Goal: Transaction & Acquisition: Purchase product/service

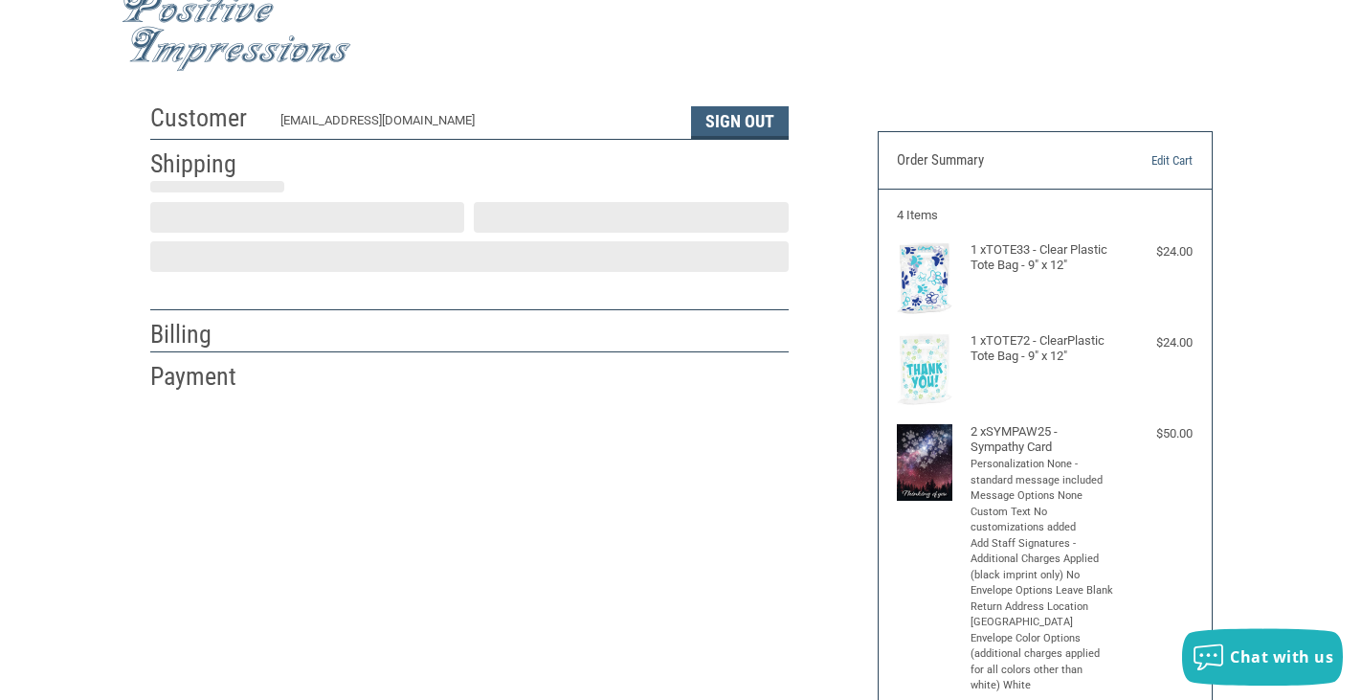
scroll to position [36, 0]
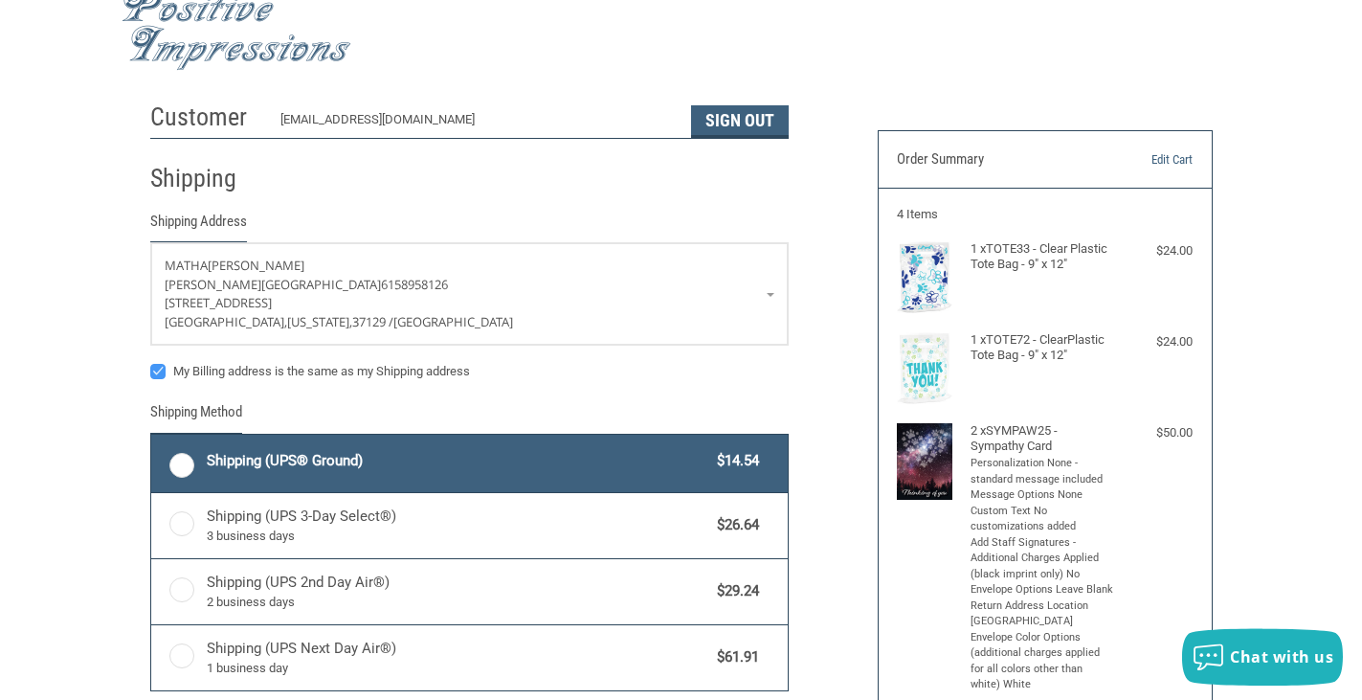
radio input "true"
click at [177, 266] on span "Matha" at bounding box center [184, 265] width 38 height 14
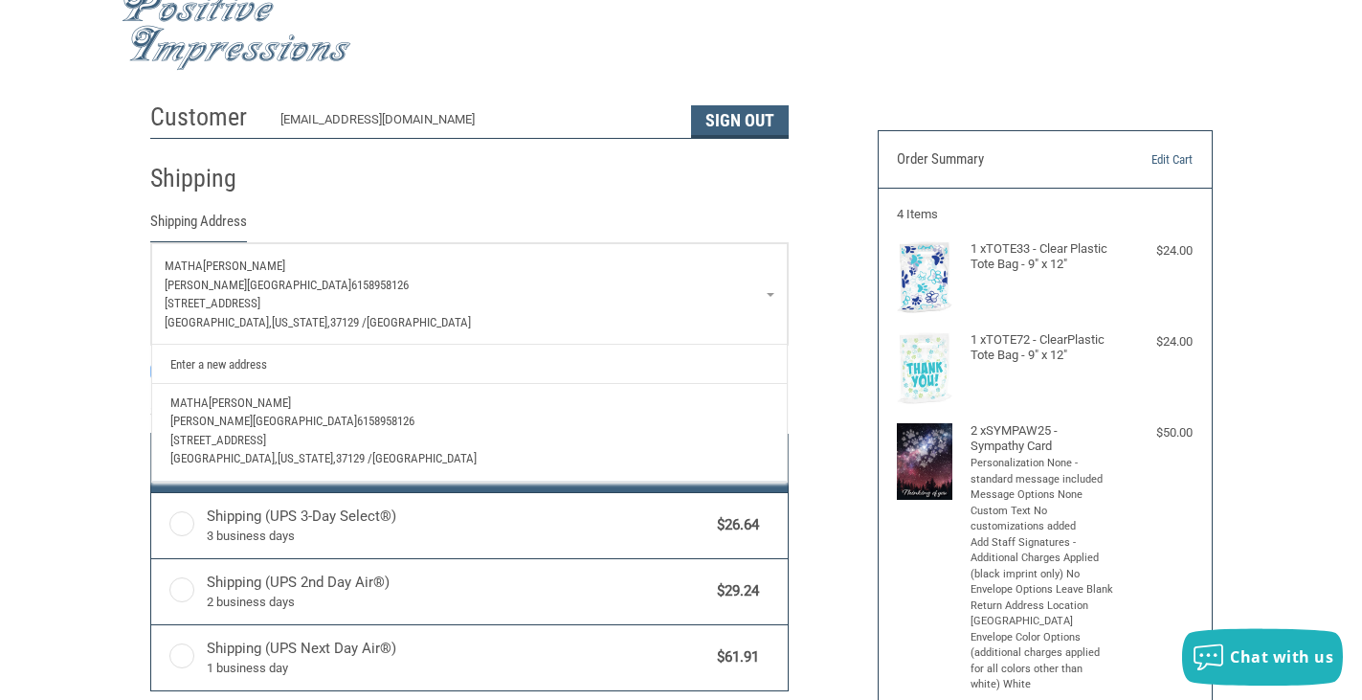
click at [248, 368] on link "Enter a new address" at bounding box center [469, 363] width 616 height 37
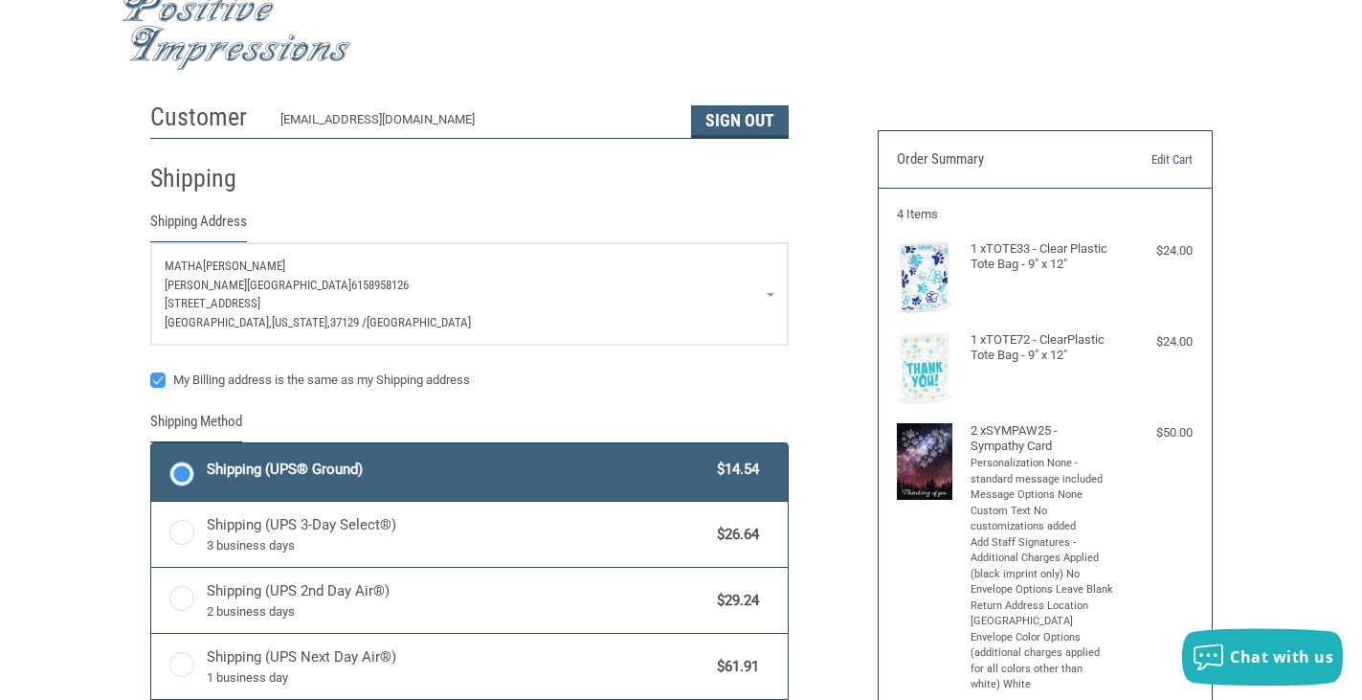
select select "US"
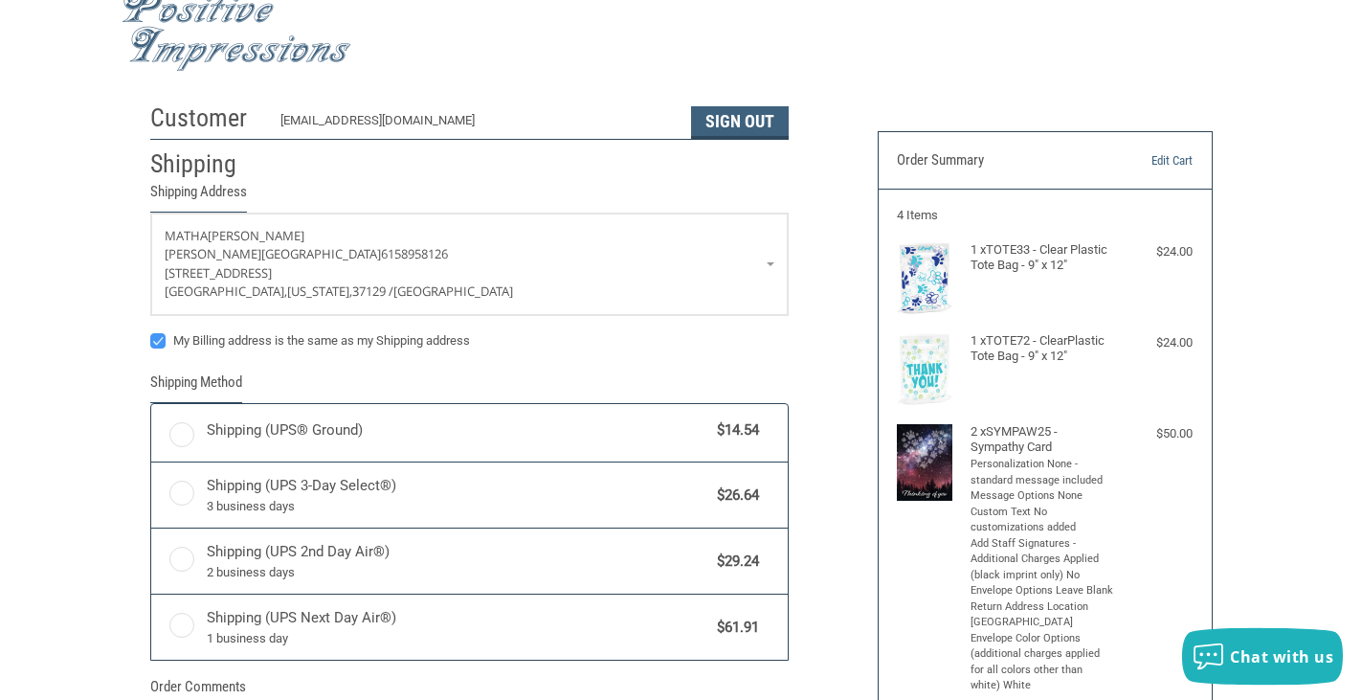
scroll to position [36, 0]
radio input "true"
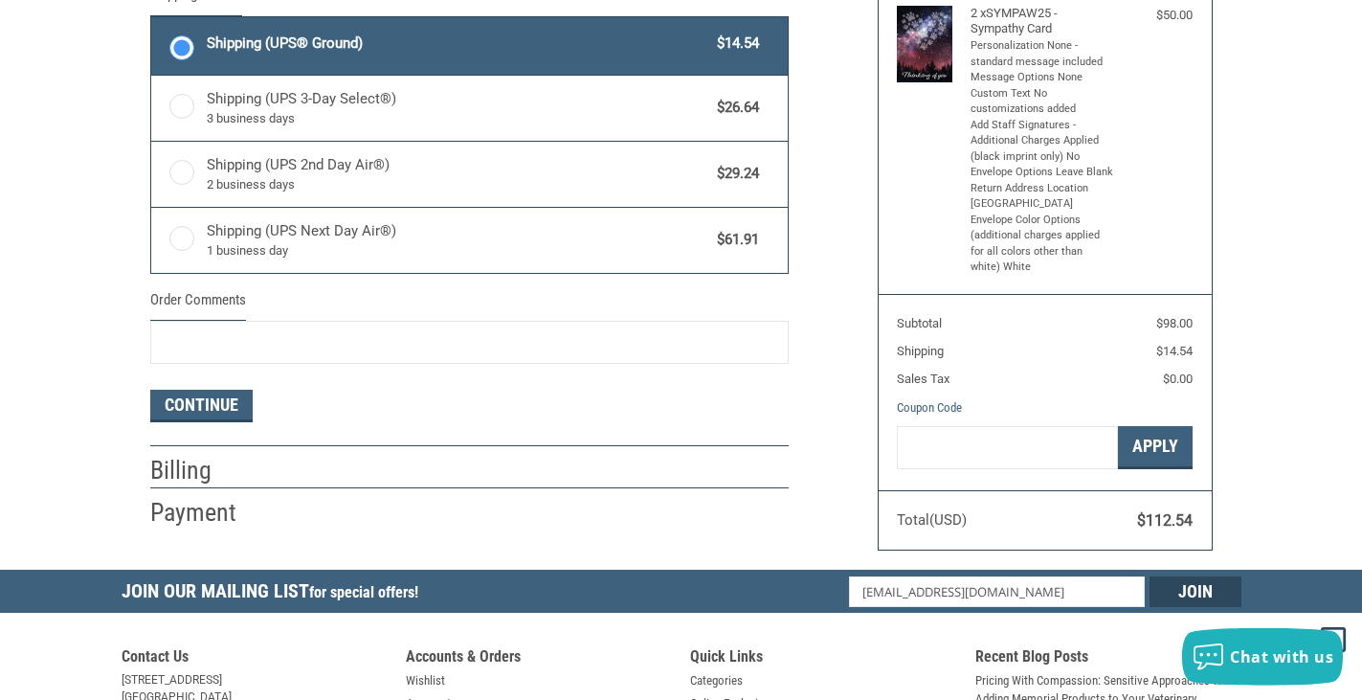
scroll to position [456, 0]
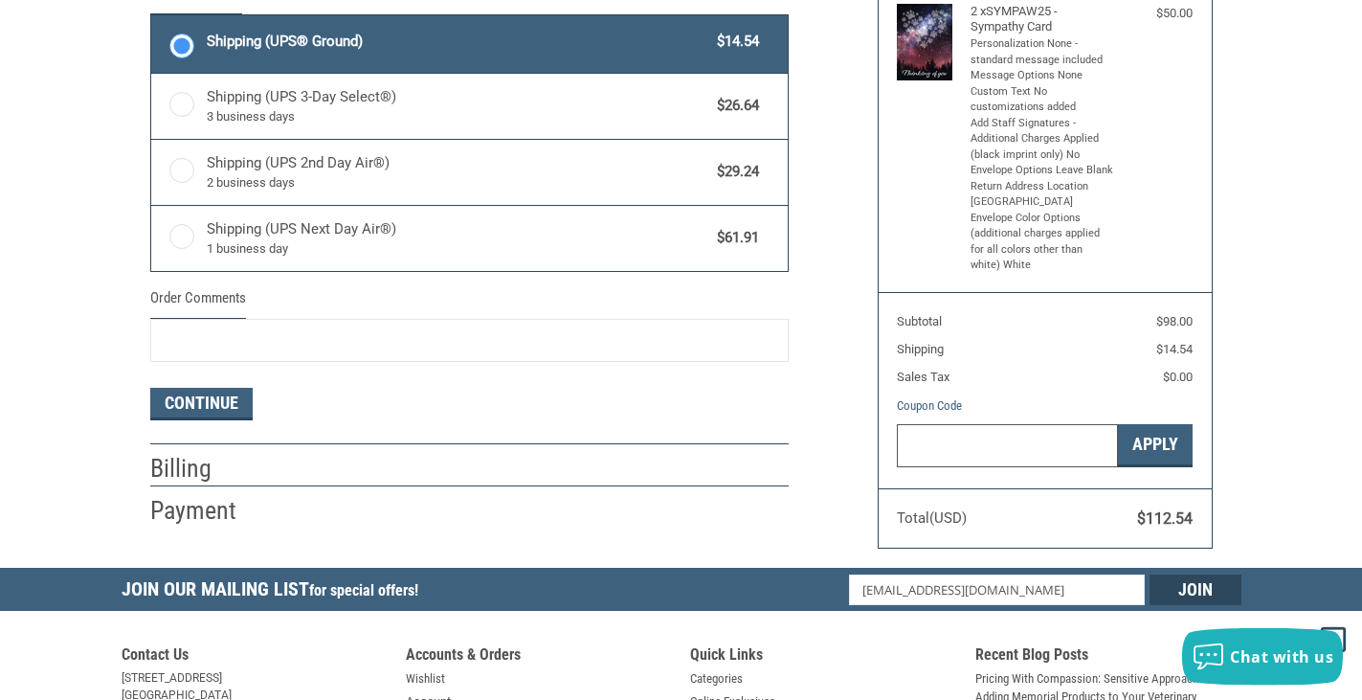
click at [946, 439] on input "Gift Certificate or Coupon Code" at bounding box center [1007, 445] width 221 height 43
paste input "XE2579"
click at [1154, 444] on button "Apply" at bounding box center [1155, 445] width 75 height 43
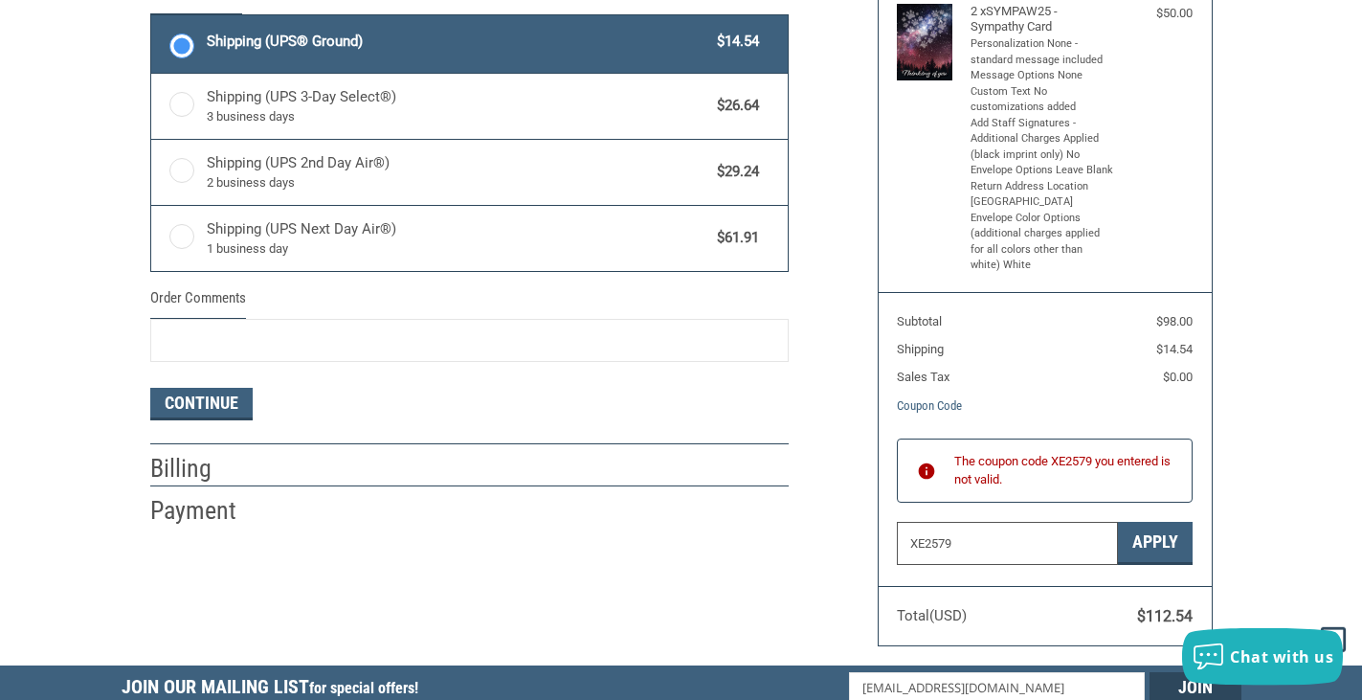
click at [961, 536] on input "XE2579" at bounding box center [1007, 543] width 221 height 43
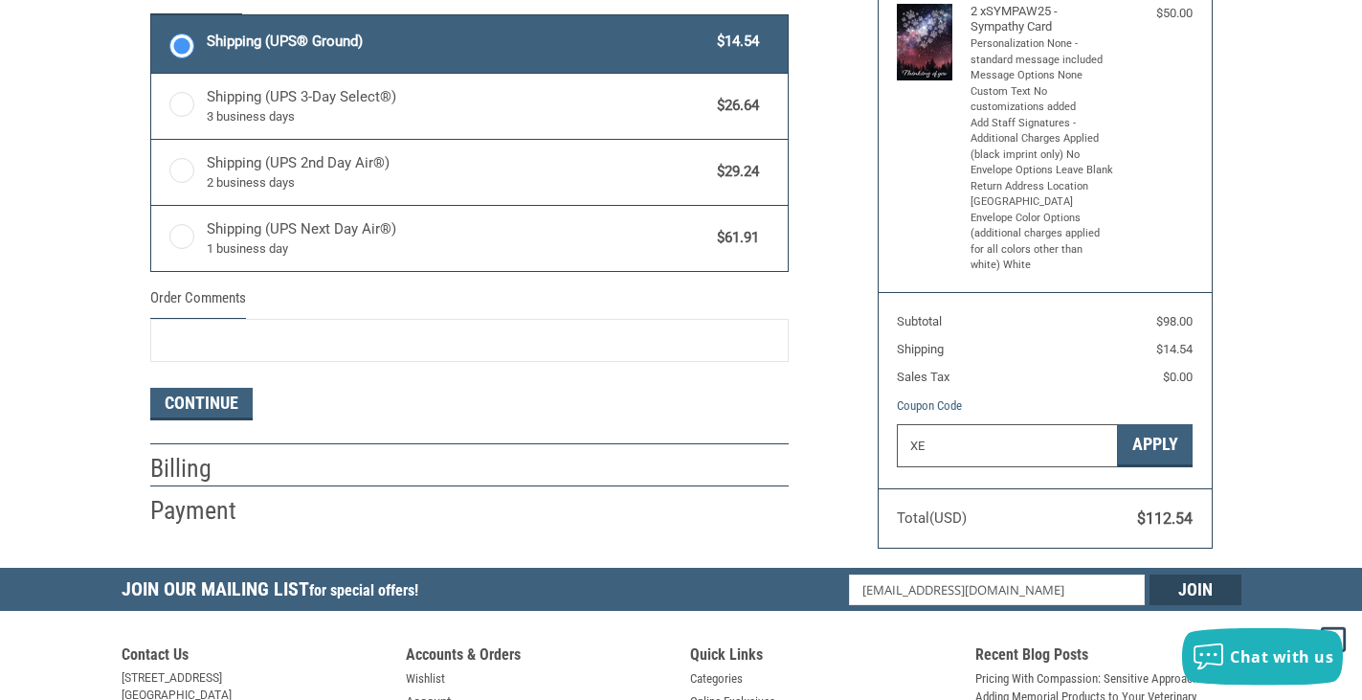
type input "X"
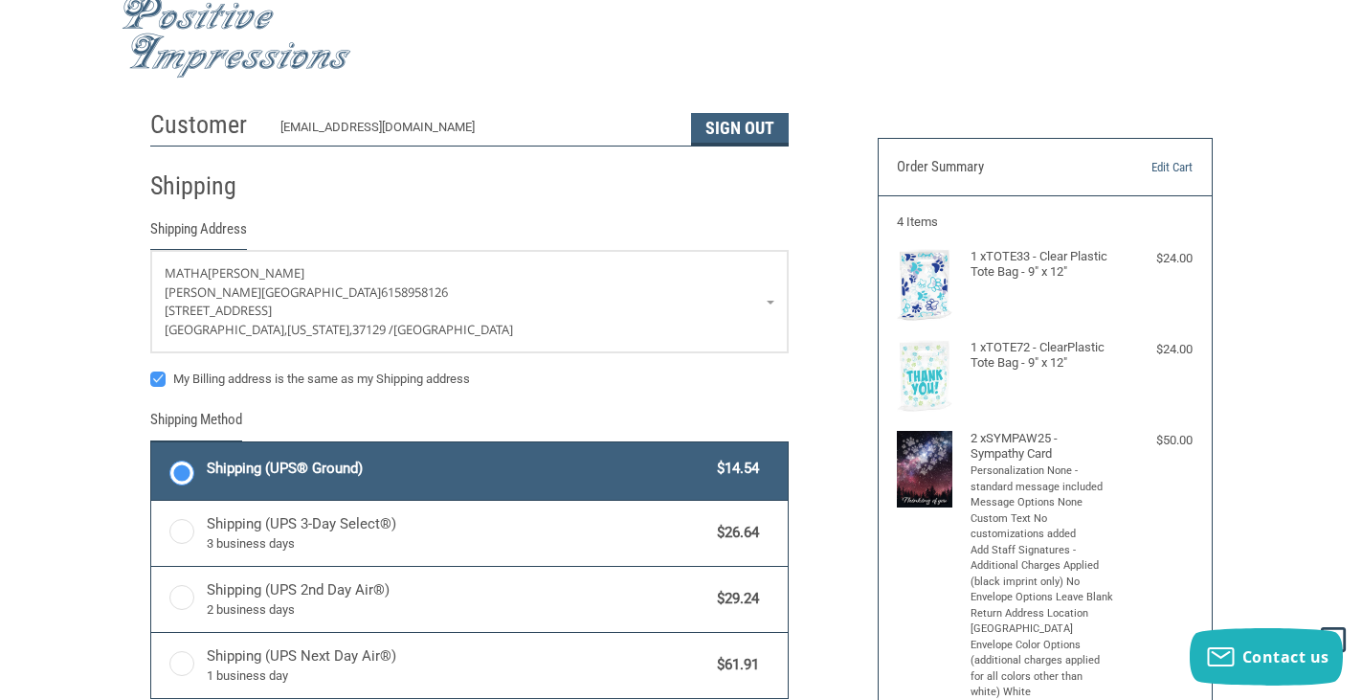
scroll to position [0, 0]
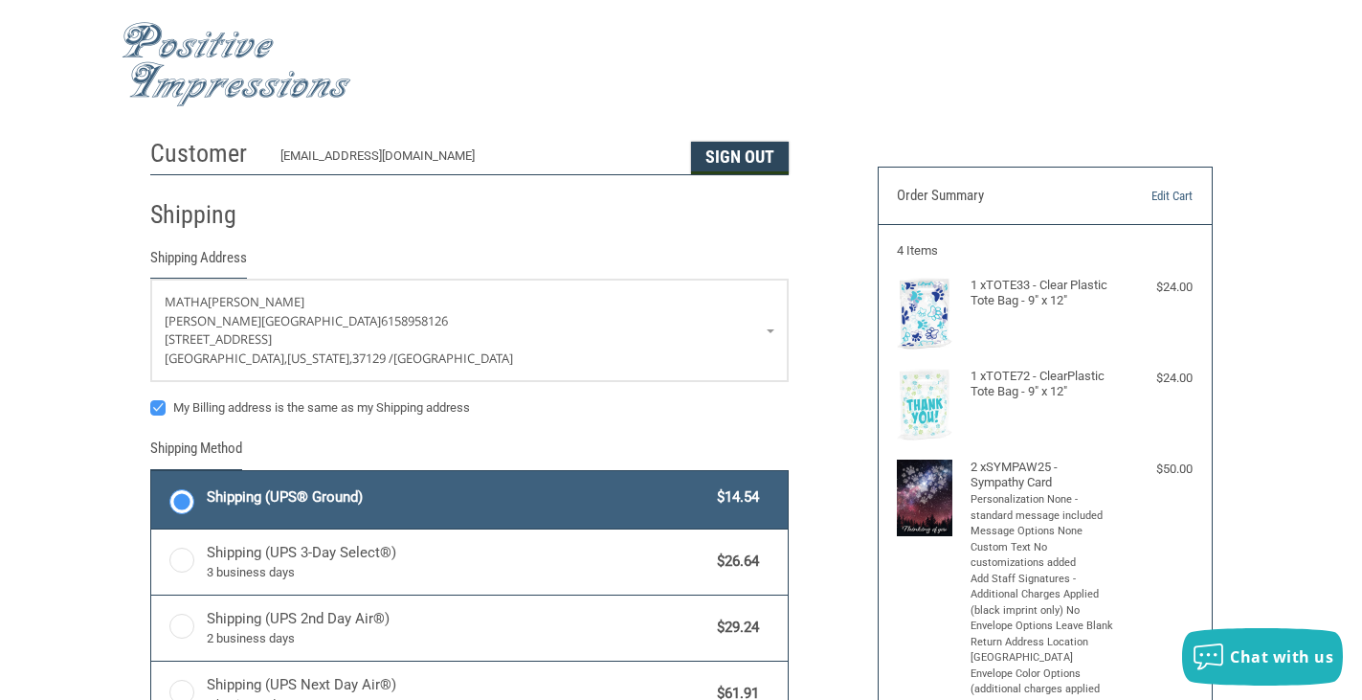
click at [769, 160] on button "Sign Out" at bounding box center [740, 158] width 98 height 33
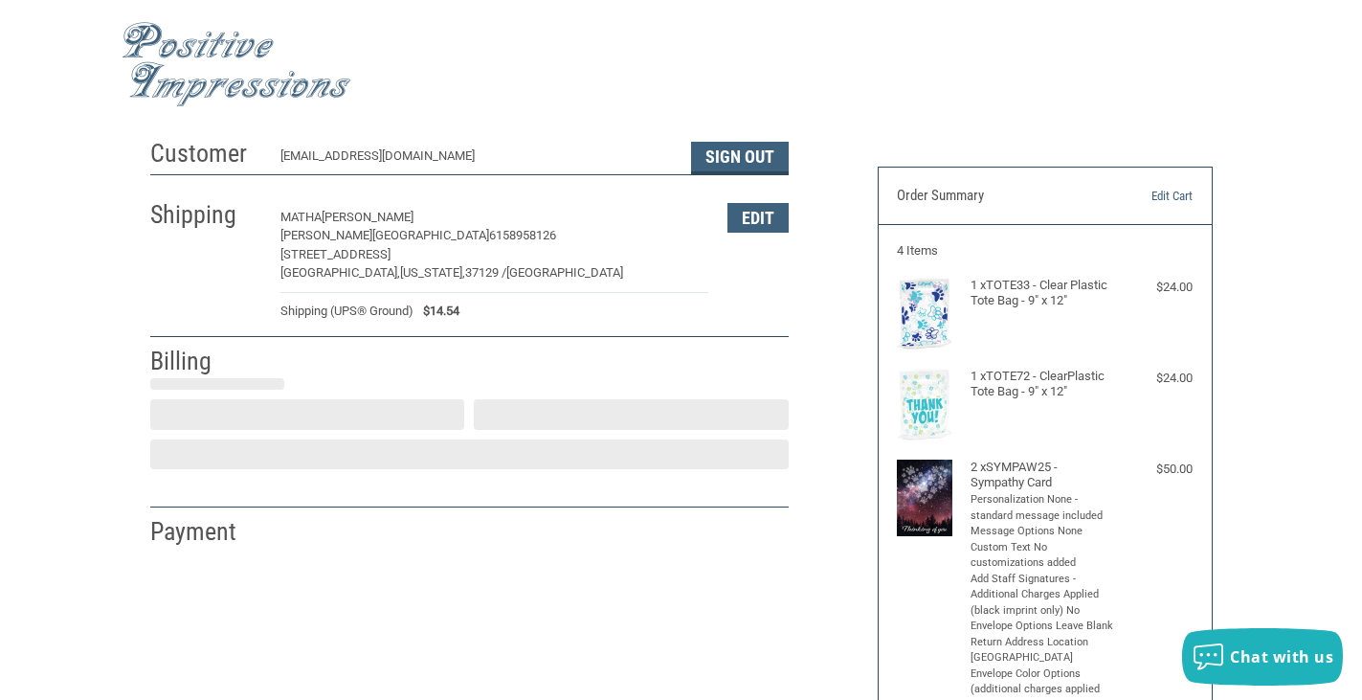
select select "US"
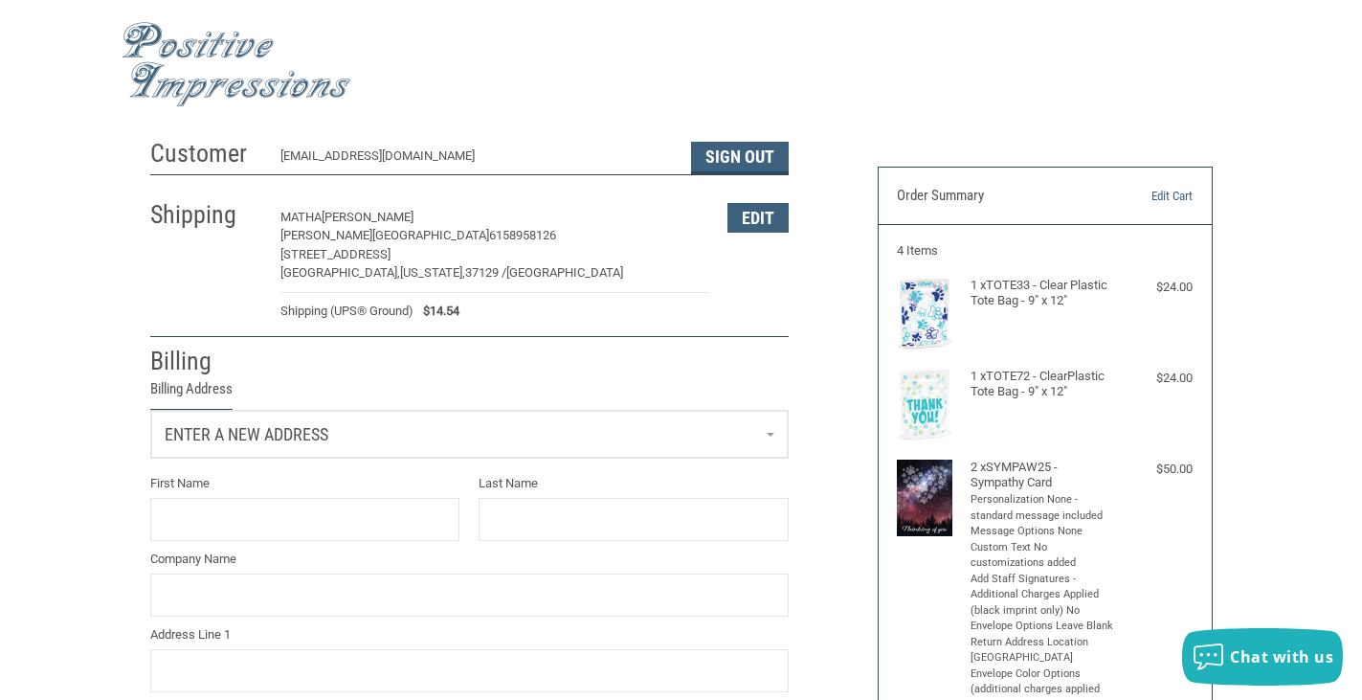
click at [768, 435] on link "Enter a new address" at bounding box center [469, 434] width 636 height 47
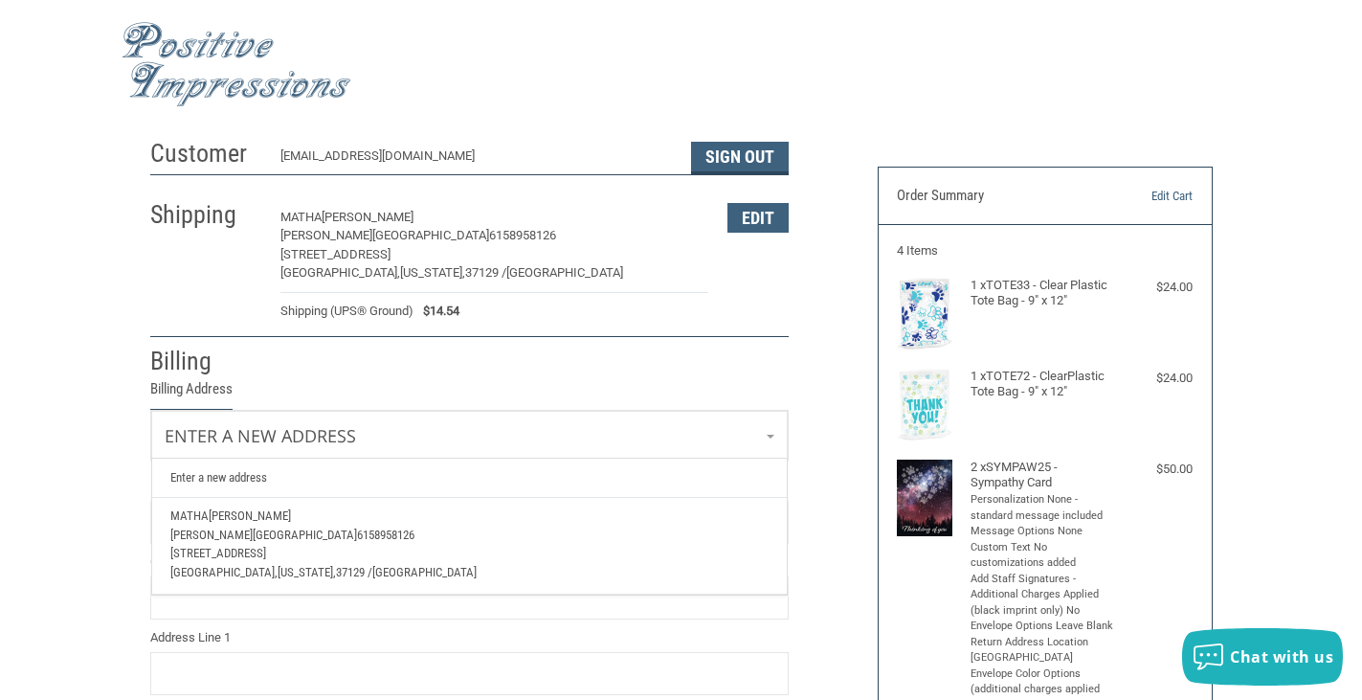
click at [274, 518] on p "[PERSON_NAME]" at bounding box center [468, 515] width 597 height 19
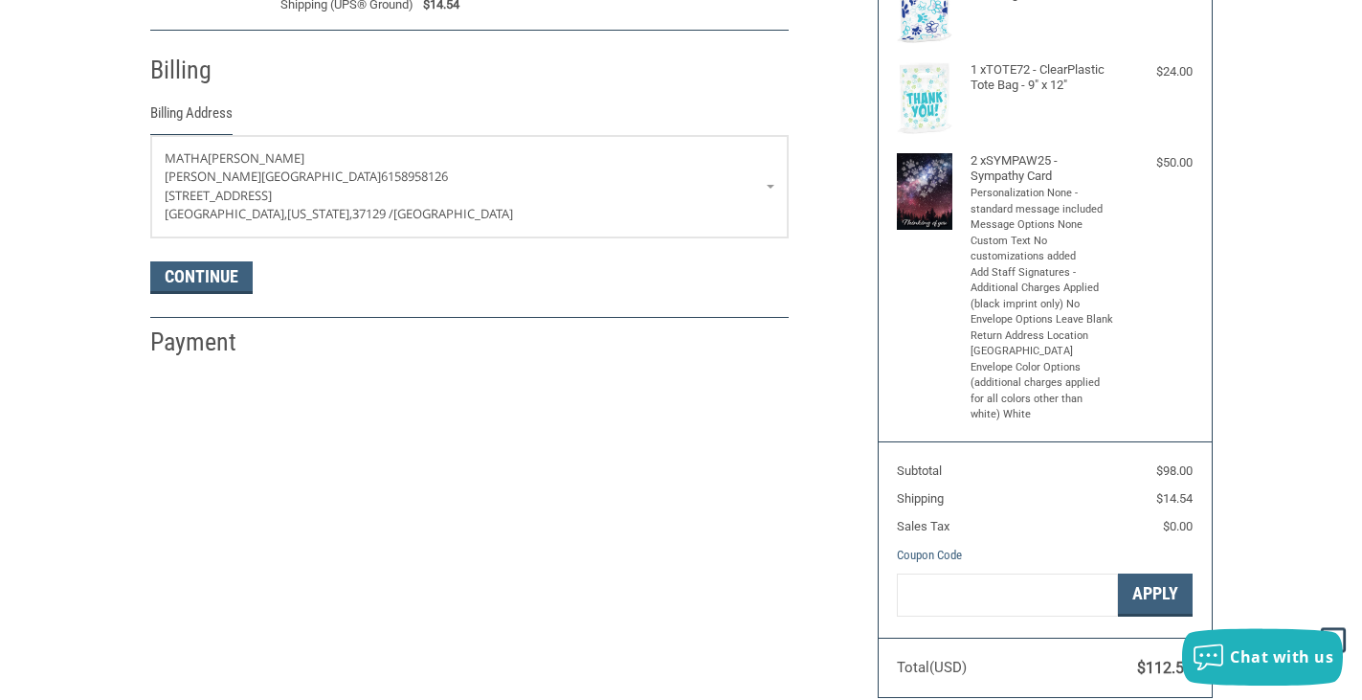
scroll to position [290, 0]
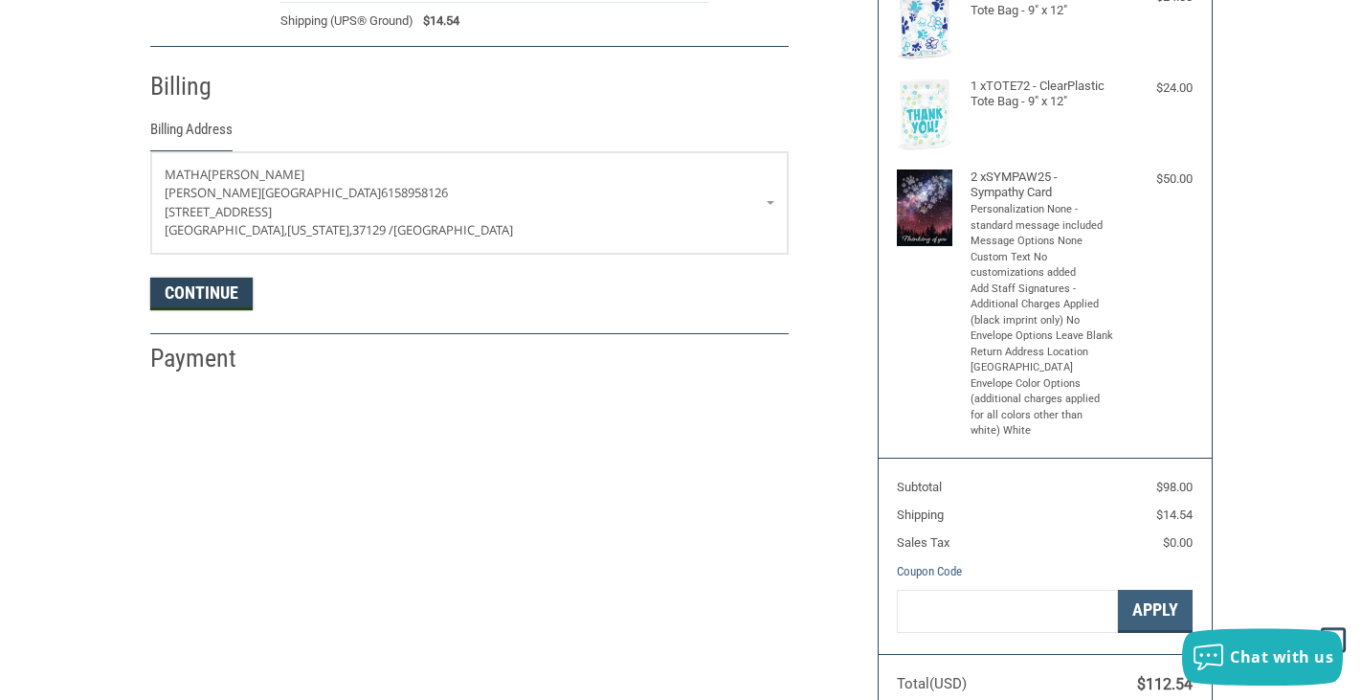
click at [218, 291] on button "Continue" at bounding box center [201, 294] width 102 height 33
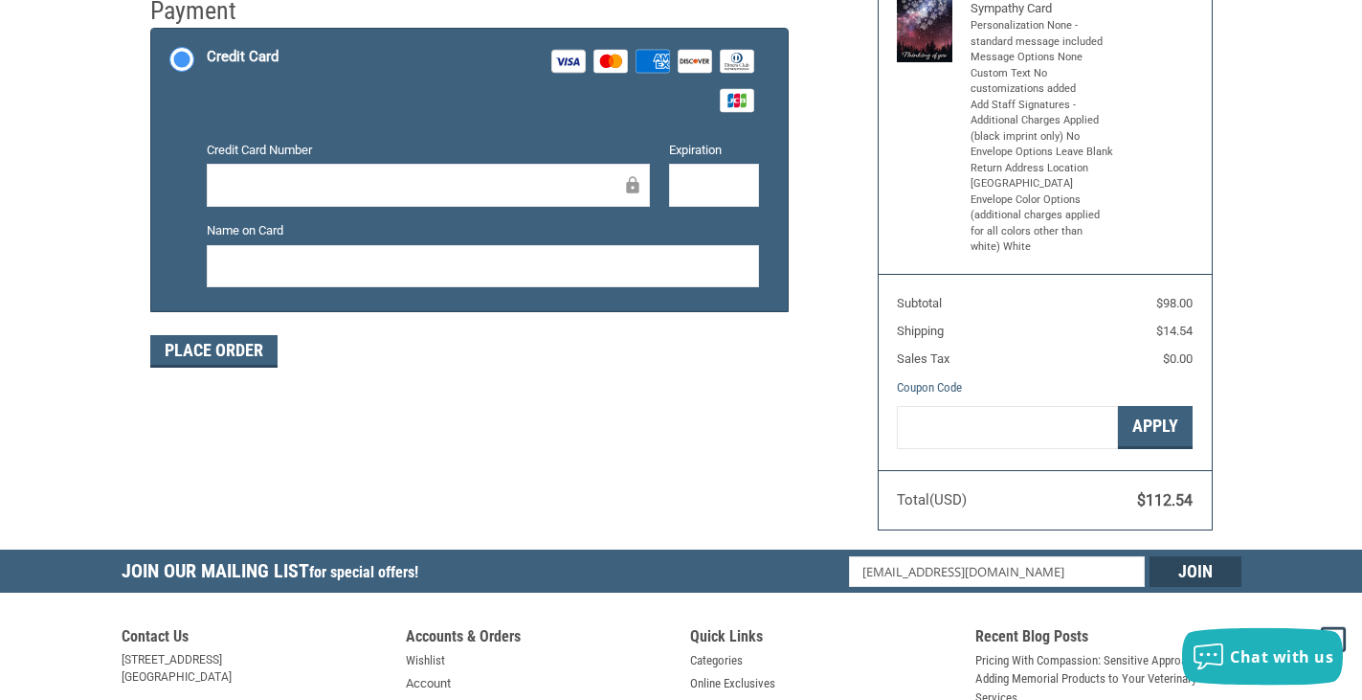
scroll to position [488, 0]
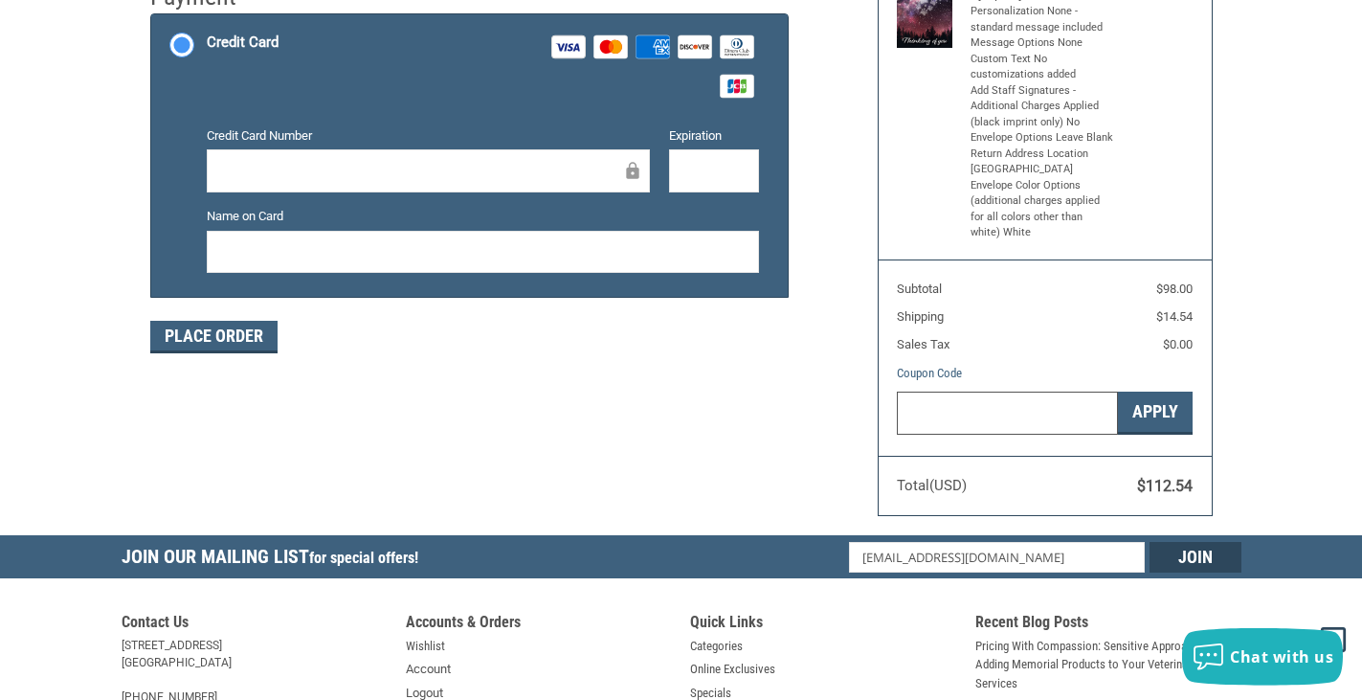
click at [1024, 412] on input "Gift Certificate or Coupon Code" at bounding box center [1007, 412] width 221 height 43
click at [932, 368] on link "Coupon Code" at bounding box center [929, 373] width 65 height 14
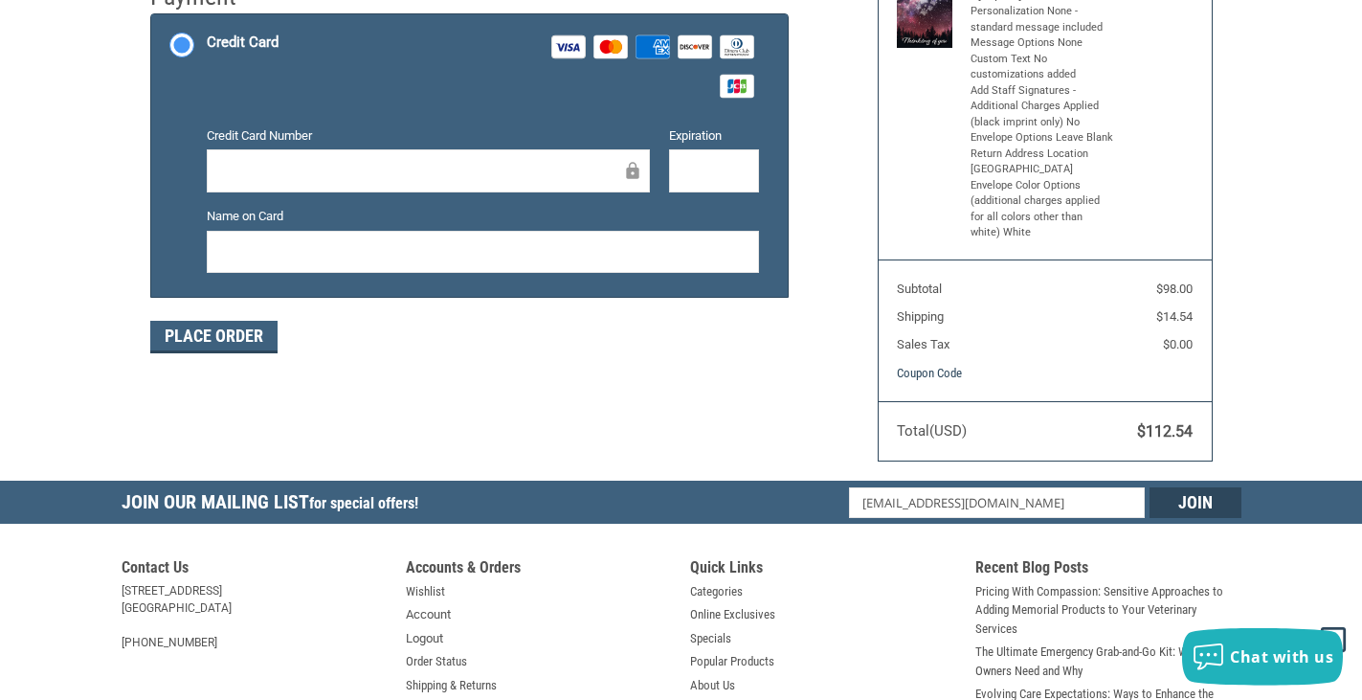
click at [932, 368] on link "Coupon Code" at bounding box center [929, 373] width 65 height 14
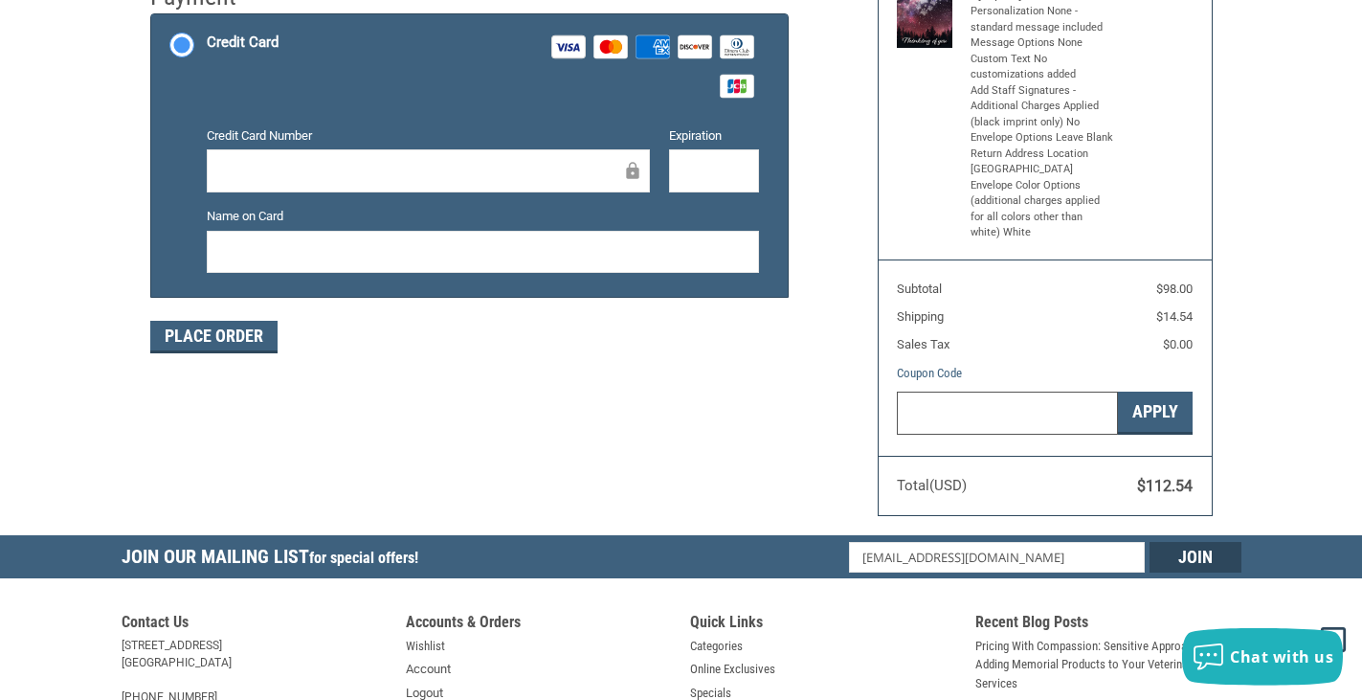
click at [953, 405] on input "Gift Certificate or Coupon Code" at bounding box center [1007, 412] width 221 height 43
click at [1142, 407] on button "Apply" at bounding box center [1155, 412] width 75 height 43
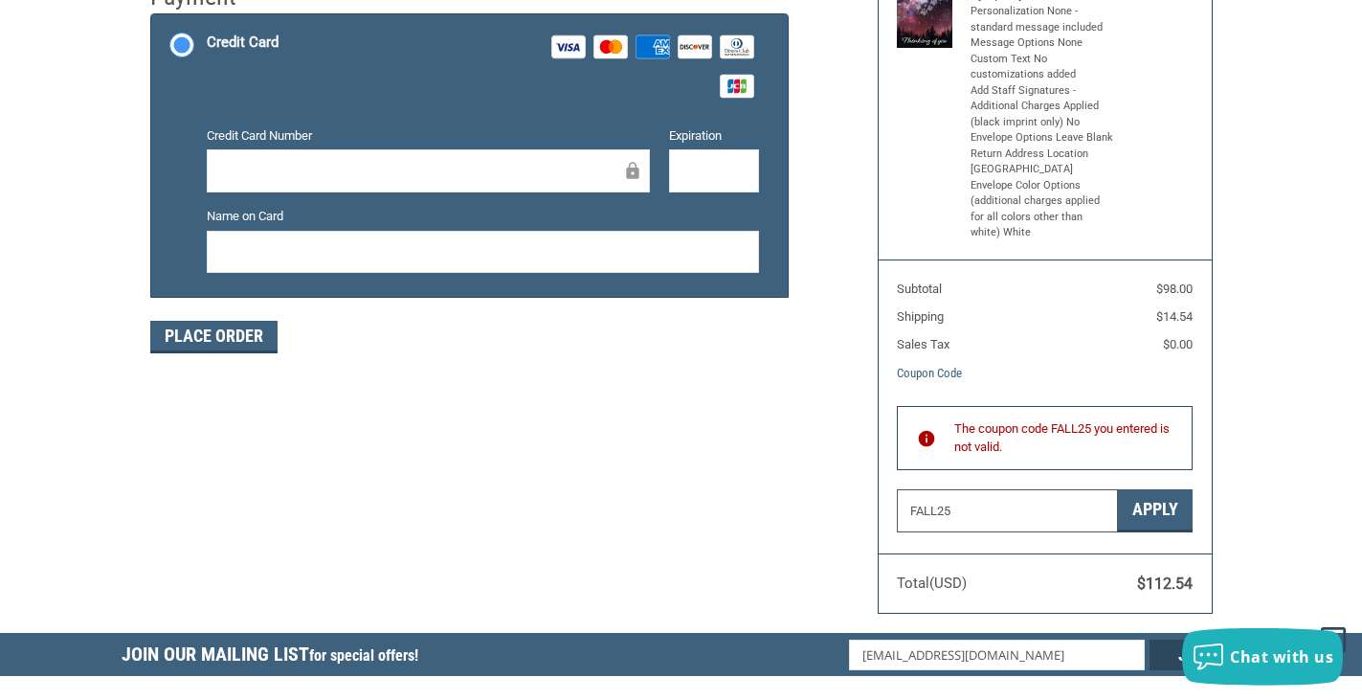
click at [938, 514] on input "FALL25" at bounding box center [1007, 510] width 221 height 43
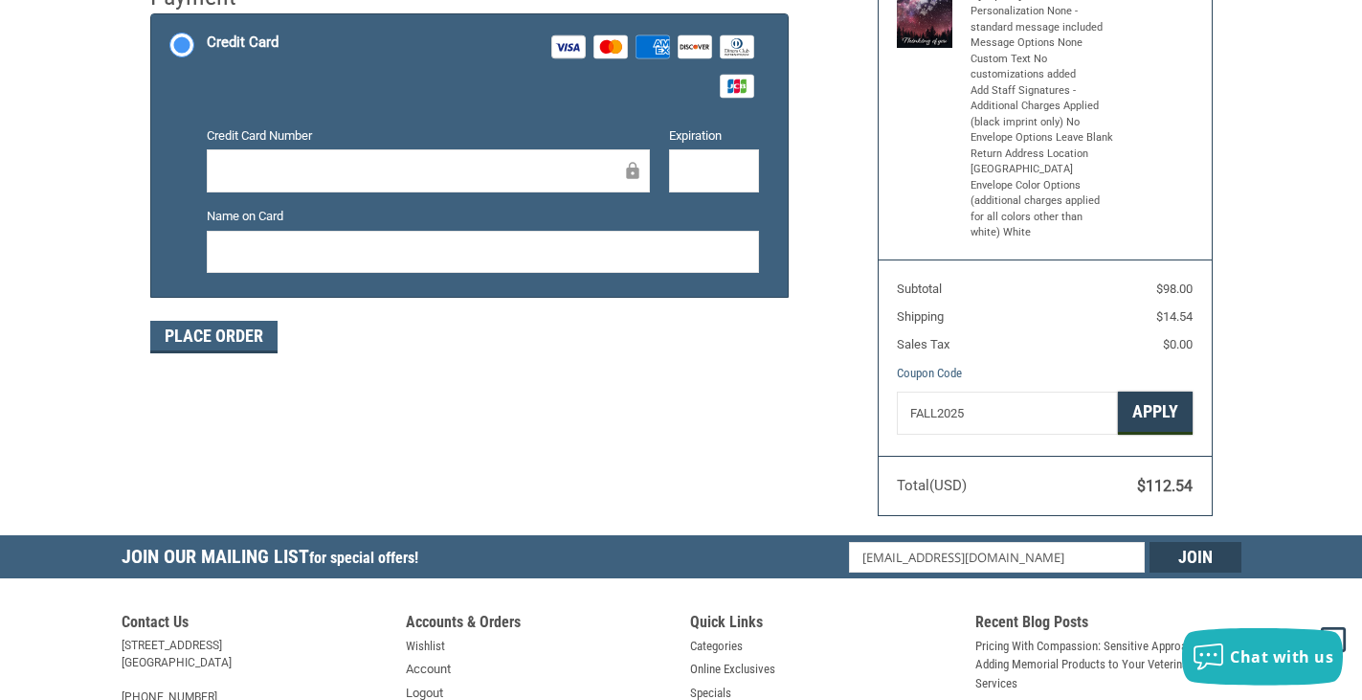
click at [1153, 416] on button "Apply" at bounding box center [1155, 412] width 75 height 43
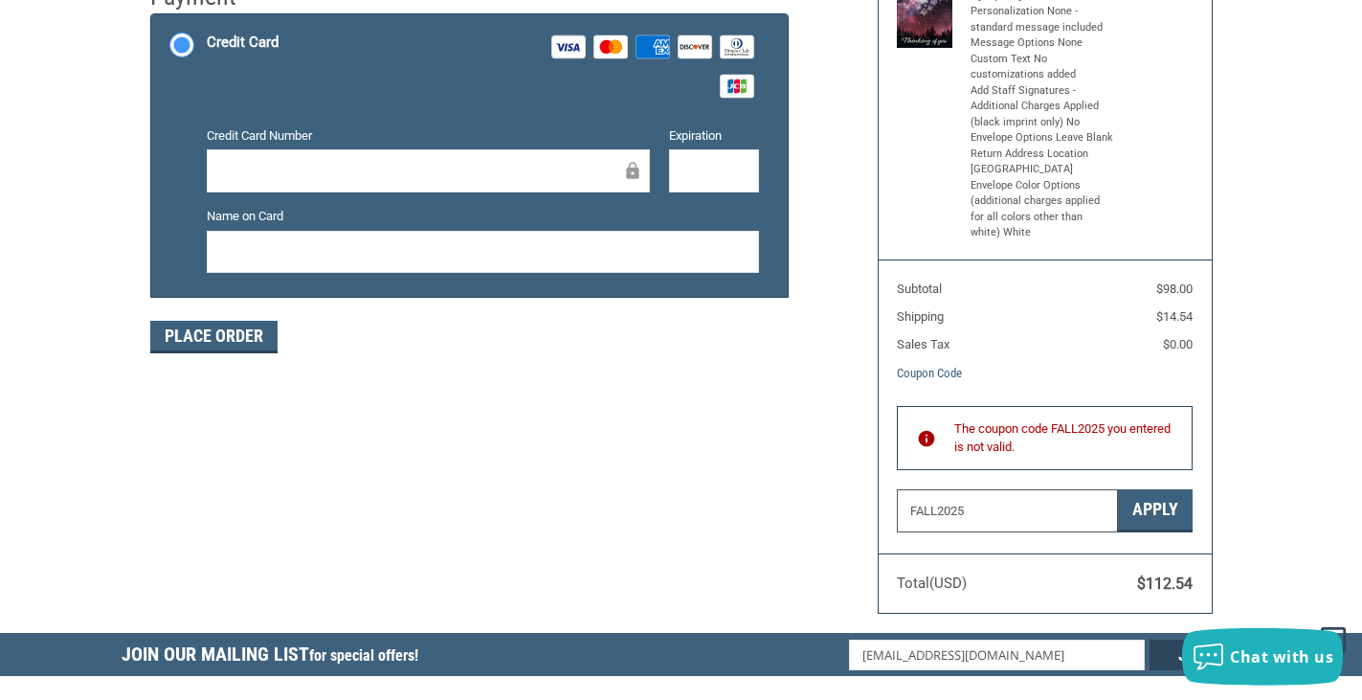
click at [1000, 501] on input "FALL2025" at bounding box center [1007, 510] width 221 height 43
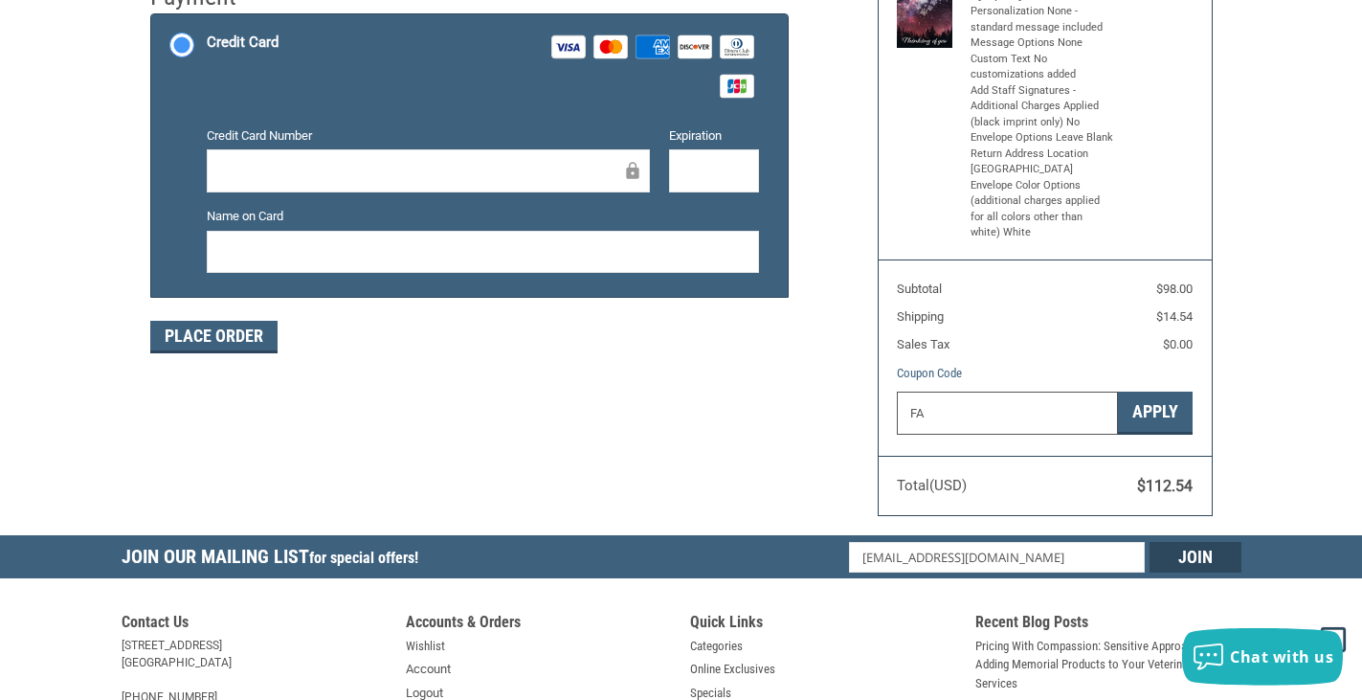
type input "F"
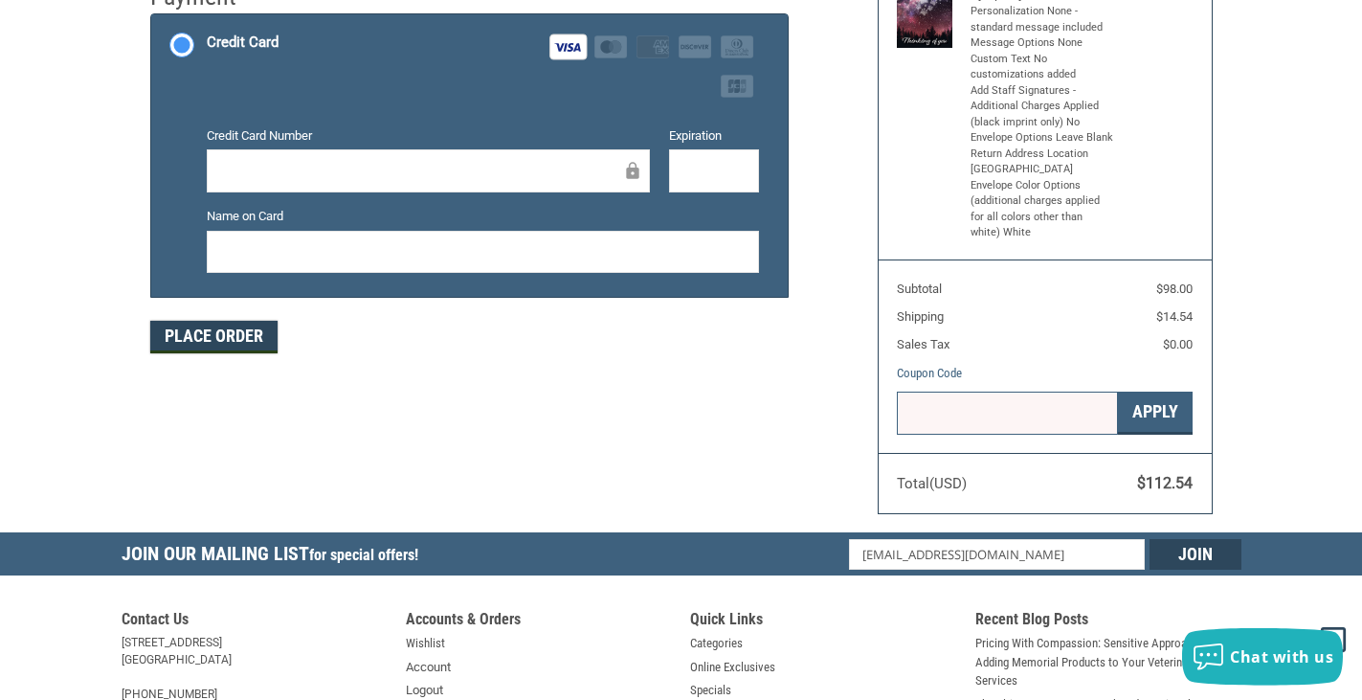
click at [260, 346] on button "Place Order" at bounding box center [213, 337] width 127 height 33
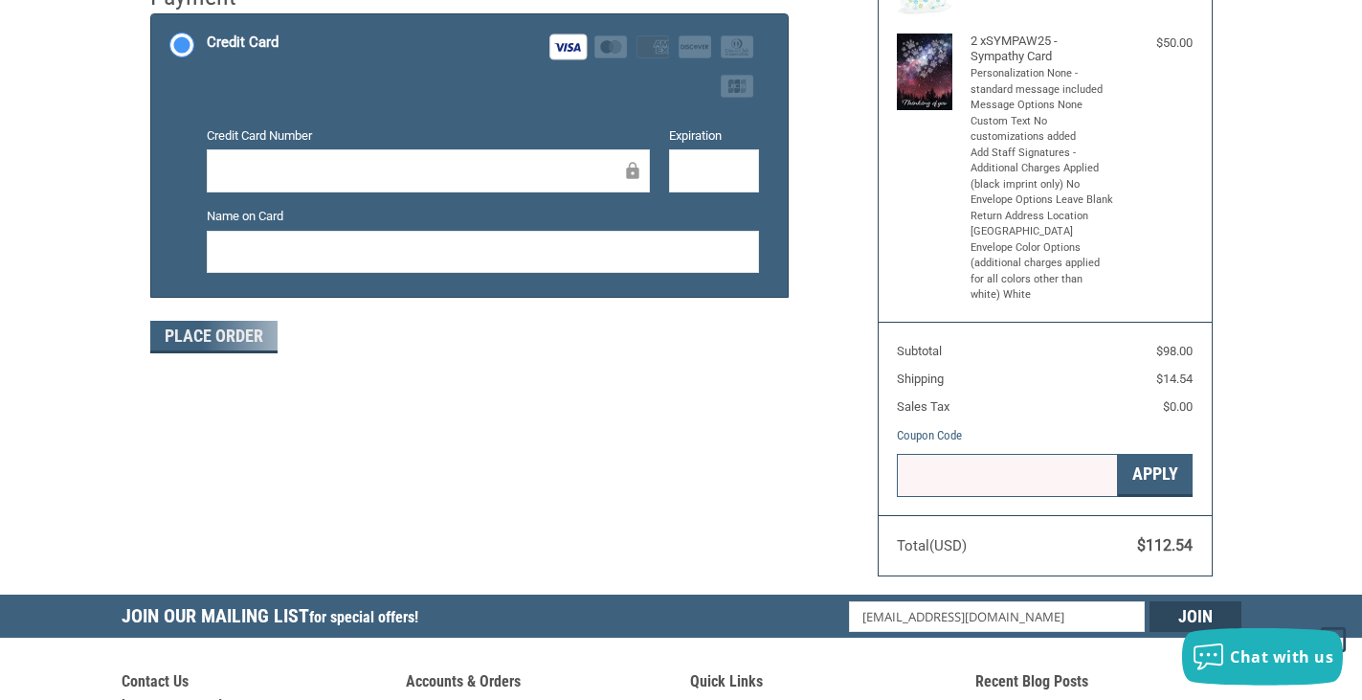
scroll to position [402, 0]
